Goal: Task Accomplishment & Management: Use online tool/utility

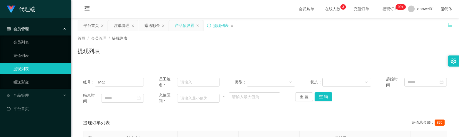
click at [185, 28] on div "产品预设置" at bounding box center [184, 25] width 19 height 11
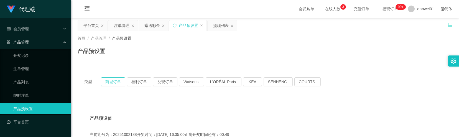
click at [116, 81] on button "商城订单" at bounding box center [113, 81] width 24 height 9
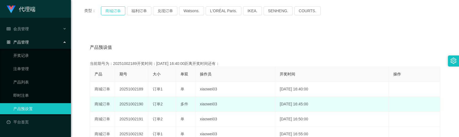
scroll to position [74, 0]
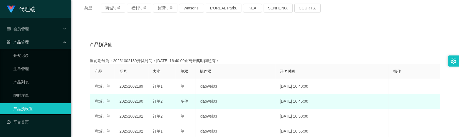
click at [133, 101] on td "20251002190" at bounding box center [131, 101] width 33 height 15
copy td "20251002190"
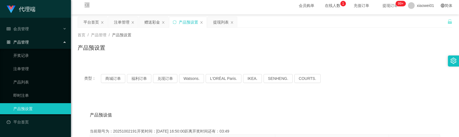
scroll to position [0, 0]
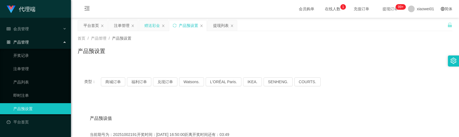
click at [155, 26] on div "赠送彩金" at bounding box center [153, 25] width 16 height 11
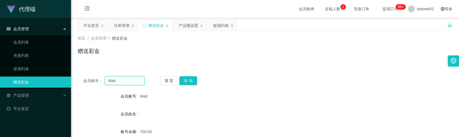
drag, startPoint x: 131, startPoint y: 80, endPoint x: 95, endPoint y: 78, distance: 36.4
click at [95, 78] on div "会员账号： [PERSON_NAME]" at bounding box center [114, 80] width 62 height 9
paste input "hx123"
type input "hx123"
click at [190, 82] on button "查 询" at bounding box center [188, 80] width 18 height 9
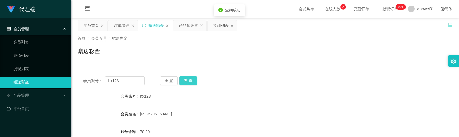
scroll to position [37, 0]
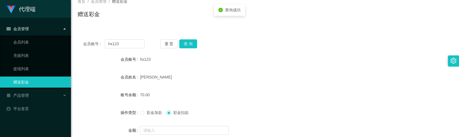
click at [146, 114] on span "彩金加款" at bounding box center [155, 112] width 20 height 4
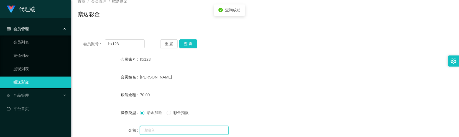
click at [161, 134] on input "text" at bounding box center [184, 130] width 89 height 9
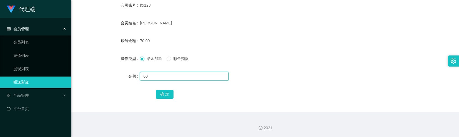
scroll to position [91, 0]
type input "60"
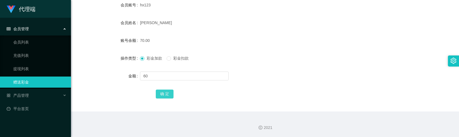
click at [171, 97] on button "确 定" at bounding box center [165, 94] width 18 height 9
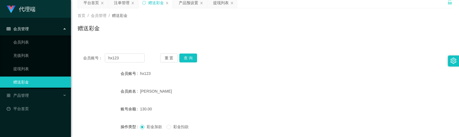
scroll to position [17, 0]
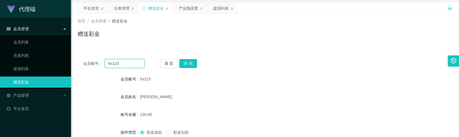
drag, startPoint x: 130, startPoint y: 64, endPoint x: 93, endPoint y: 63, distance: 37.5
click at [93, 63] on div "会员账号： hx123" at bounding box center [114, 63] width 62 height 9
paste input "AWM"
click at [186, 64] on button "查 询" at bounding box center [188, 63] width 18 height 9
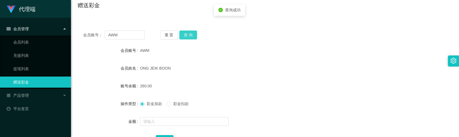
scroll to position [54, 0]
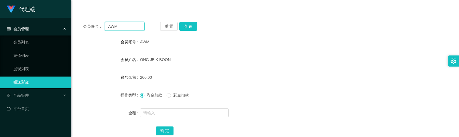
drag, startPoint x: 127, startPoint y: 29, endPoint x: 73, endPoint y: 21, distance: 55.0
click at [73, 21] on main "关闭左侧 关闭右侧 关闭其它 刷新页面 平台首页 注单管理 赠送彩金 产品预设置 提现列表 首页 / 会员管理 / 赠送彩金 / 赠送彩金 会员账号： AWM…" at bounding box center [265, 55] width 388 height 185
paste input "congloon"
type input "congloon"
click at [184, 25] on button "查 询" at bounding box center [188, 26] width 18 height 9
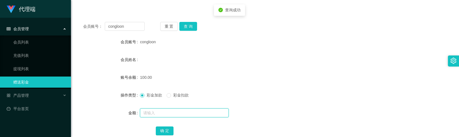
click at [156, 110] on input "text" at bounding box center [184, 112] width 89 height 9
type input "30"
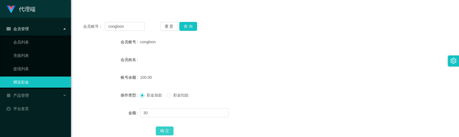
click at [161, 130] on button "确 定" at bounding box center [165, 130] width 18 height 9
drag, startPoint x: 129, startPoint y: 27, endPoint x: 67, endPoint y: 22, distance: 62.0
click at [67, 22] on section "代理端 会员管理 会员列表 充值列表 提现列表 赠送彩金 产品管理 开奖记录 注单管理 产品列表 即时注单 产品预设置 平台首页 保存配置 重置配置 整体风格…" at bounding box center [229, 60] width 459 height 229
paste input "Kennyho587"
type input "Kennyho587"
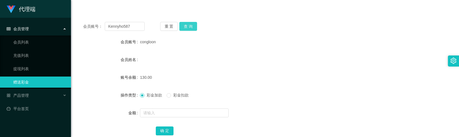
drag, startPoint x: 189, startPoint y: 29, endPoint x: 189, endPoint y: 33, distance: 4.2
click at [189, 29] on button "查 询" at bounding box center [188, 26] width 18 height 9
click at [152, 108] on div at bounding box center [249, 112] width 219 height 11
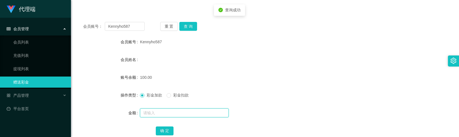
click at [153, 112] on input "text" at bounding box center [184, 112] width 89 height 9
type input "30"
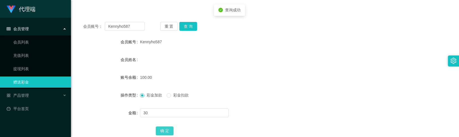
click at [161, 131] on button "确 定" at bounding box center [165, 130] width 18 height 9
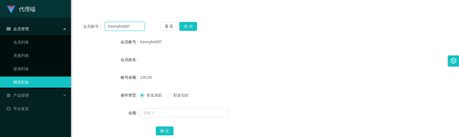
drag, startPoint x: 133, startPoint y: 29, endPoint x: 95, endPoint y: 28, distance: 37.7
click at [95, 28] on div "会员账号： Kennyho587" at bounding box center [114, 26] width 62 height 9
paste input "123456abcdef"
type input "123456abcdef"
click at [191, 27] on button "查 询" at bounding box center [188, 26] width 18 height 9
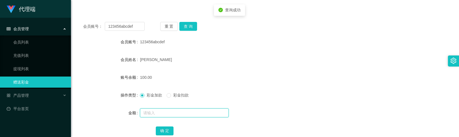
click at [161, 111] on input "text" at bounding box center [184, 112] width 89 height 9
type input "30"
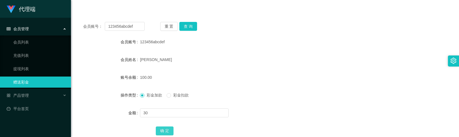
click at [170, 130] on button "确 定" at bounding box center [165, 130] width 18 height 9
